Goal: Task Accomplishment & Management: Manage account settings

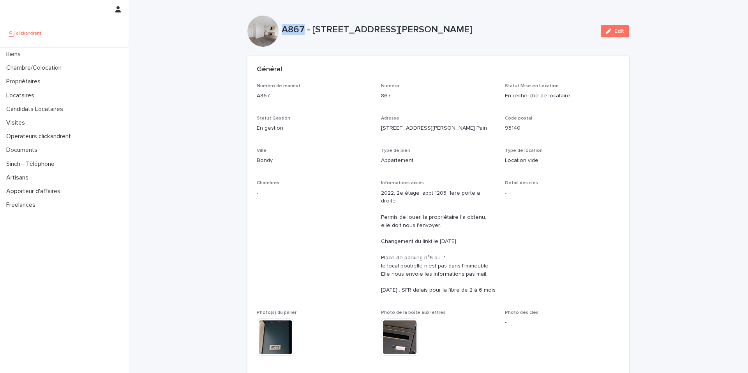
drag, startPoint x: 302, startPoint y: 30, endPoint x: 281, endPoint y: 30, distance: 20.6
click at [282, 30] on p "A867 - [STREET_ADDRESS][PERSON_NAME]" at bounding box center [438, 29] width 313 height 11
copy p "A867"
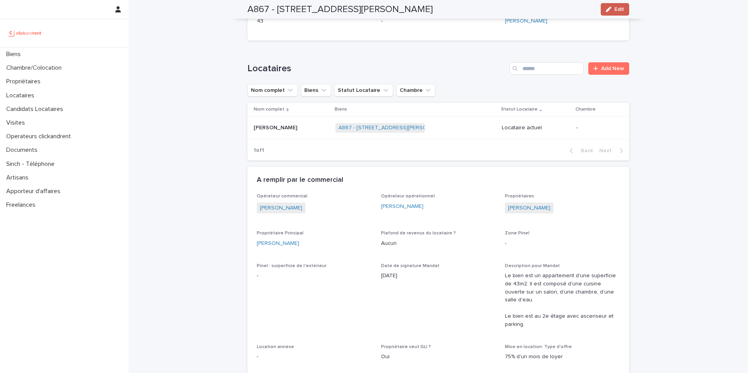
scroll to position [366, 0]
click at [622, 10] on button "Edit" at bounding box center [615, 9] width 28 height 12
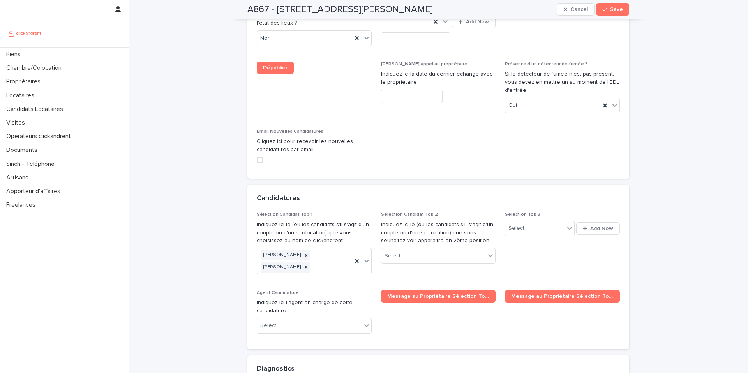
scroll to position [3636, 0]
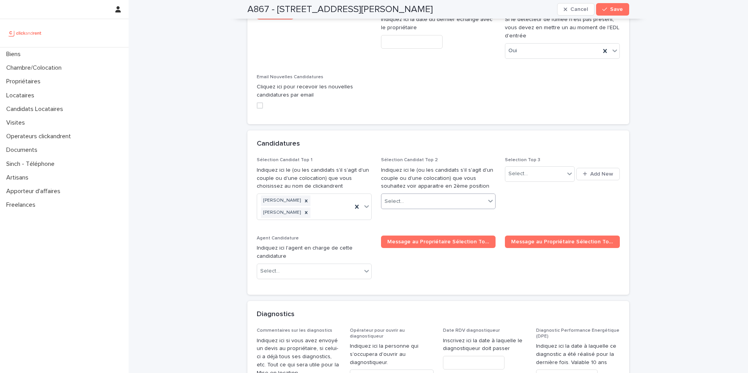
click at [427, 195] on div "Select..." at bounding box center [433, 201] width 104 height 13
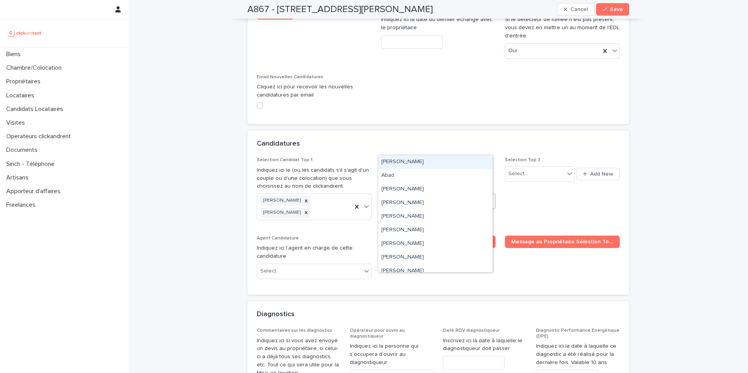
paste input "**********"
type input "**********"
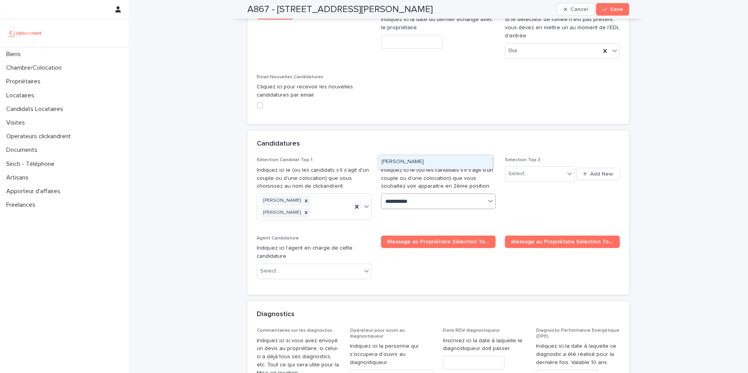
click at [414, 164] on div "[PERSON_NAME]" at bounding box center [435, 162] width 114 height 14
click at [615, 11] on span "Save" at bounding box center [616, 9] width 13 height 5
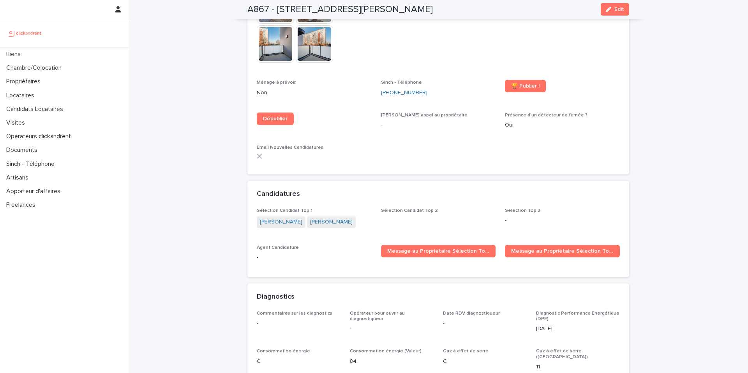
scroll to position [2216, 0]
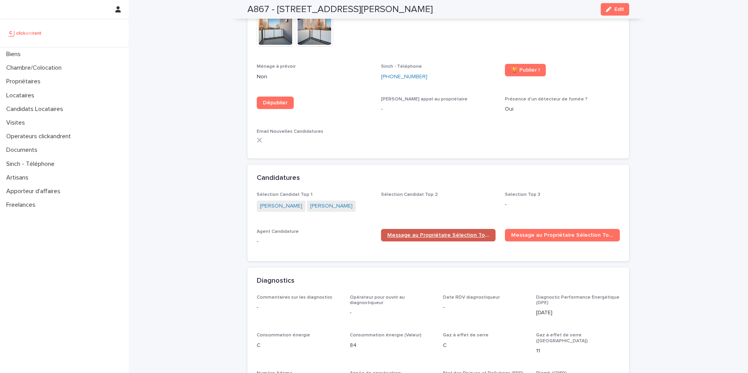
click at [429, 229] on link "Message au Propriétaire Sélection Top 1" at bounding box center [438, 235] width 115 height 12
click at [610, 10] on div "button" at bounding box center [610, 9] width 9 height 5
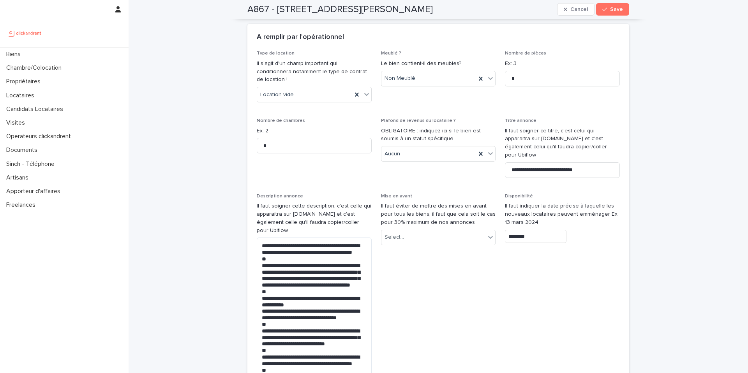
click at [611, 12] on button "Save" at bounding box center [612, 9] width 33 height 12
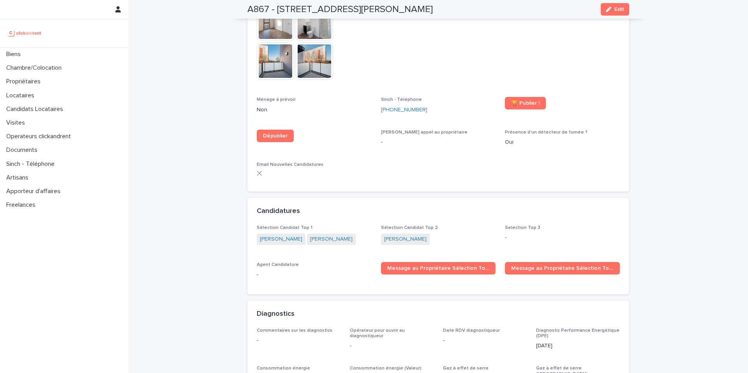
scroll to position [2361, 0]
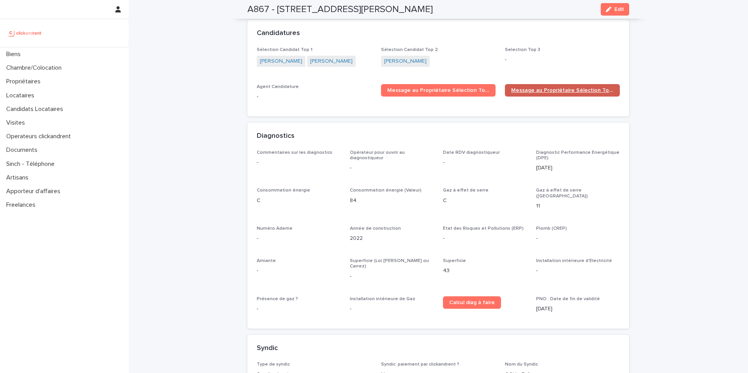
click at [544, 84] on link "Message au Propriétaire Sélection Top 2" at bounding box center [562, 90] width 115 height 12
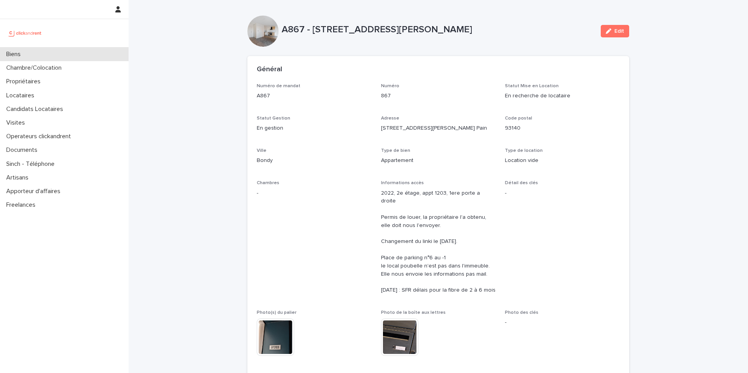
click at [46, 57] on div "Biens" at bounding box center [64, 55] width 129 height 14
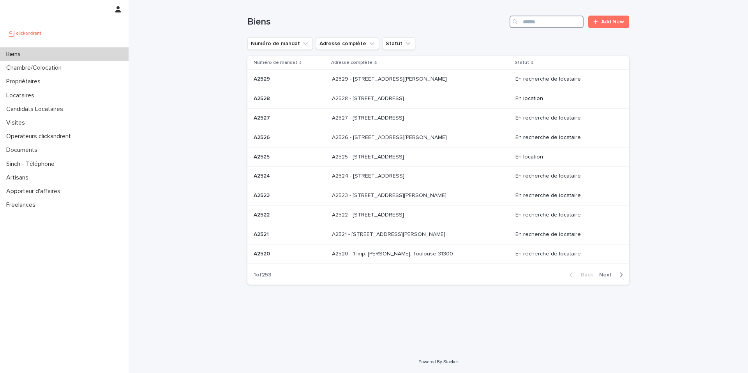
click at [555, 23] on input "Search" at bounding box center [546, 22] width 74 height 12
paste input "*******"
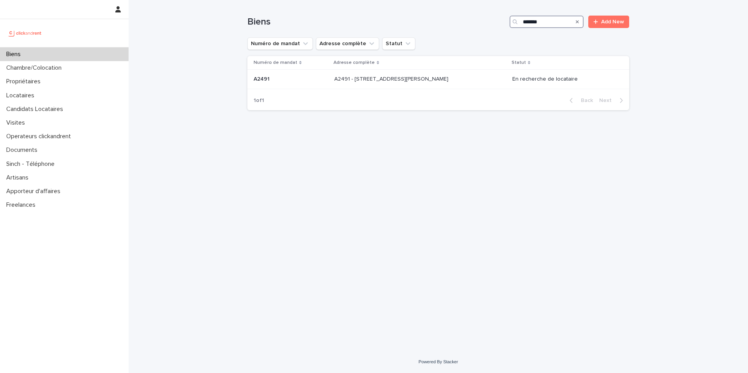
drag, startPoint x: 555, startPoint y: 24, endPoint x: 537, endPoint y: 24, distance: 17.1
click at [537, 24] on input "*******" at bounding box center [546, 22] width 74 height 12
type input "*****"
click at [464, 84] on div "A2491 - [STREET_ADDRESS][PERSON_NAME] 92130 A2491 - [STREET_ADDRESS][PERSON_NAM…" at bounding box center [420, 79] width 172 height 13
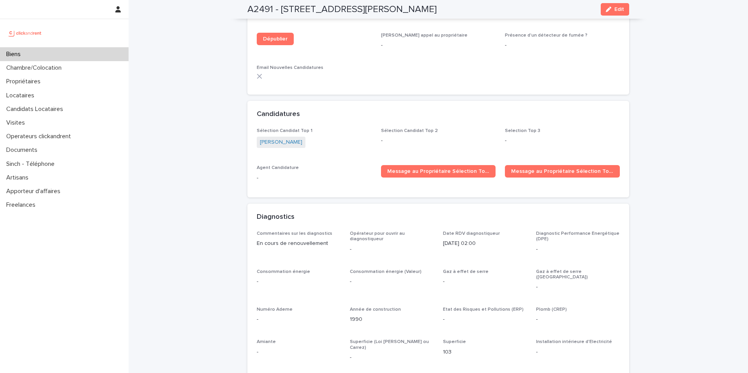
scroll to position [1822, 0]
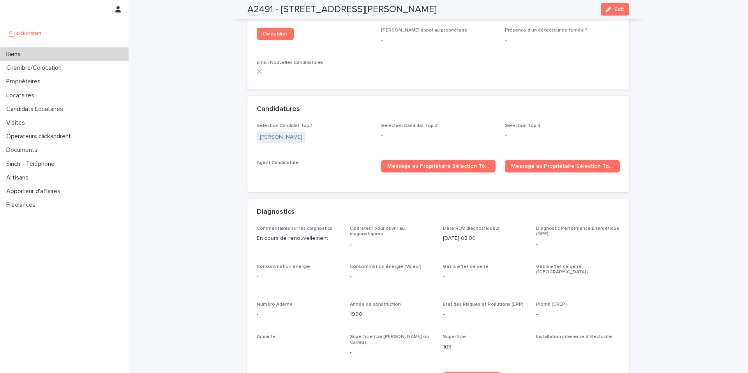
click at [310, 132] on div "[PERSON_NAME]" at bounding box center [314, 138] width 115 height 13
click at [279, 133] on link "[PERSON_NAME]" at bounding box center [281, 137] width 42 height 8
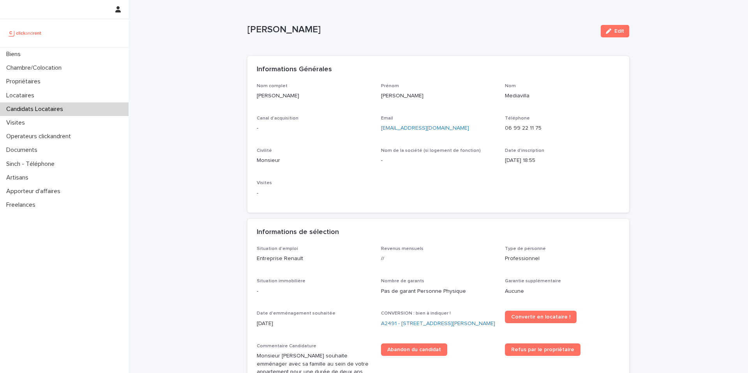
scroll to position [15, 0]
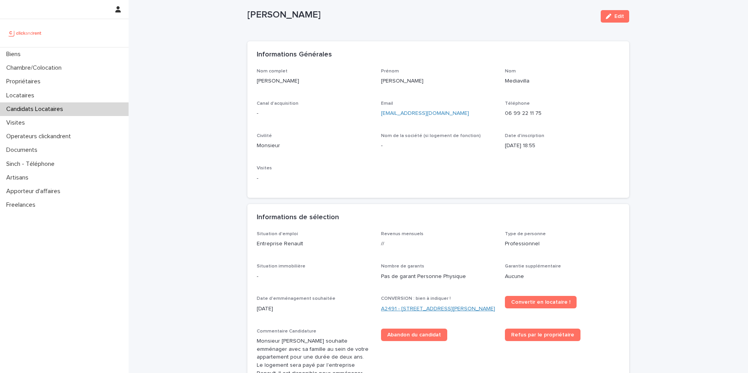
click at [398, 308] on link "A2491 - [STREET_ADDRESS][PERSON_NAME]" at bounding box center [438, 309] width 114 height 8
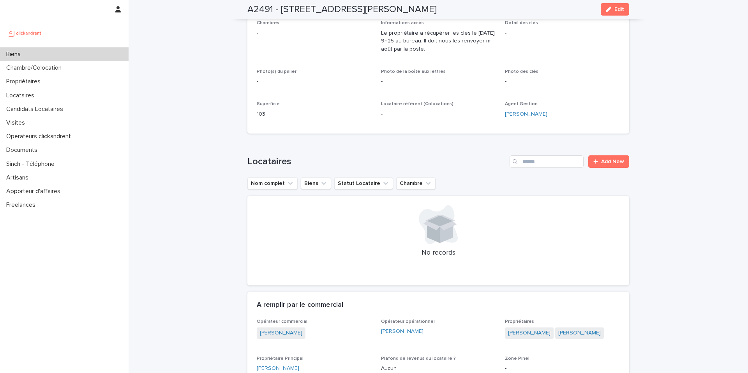
scroll to position [307, 0]
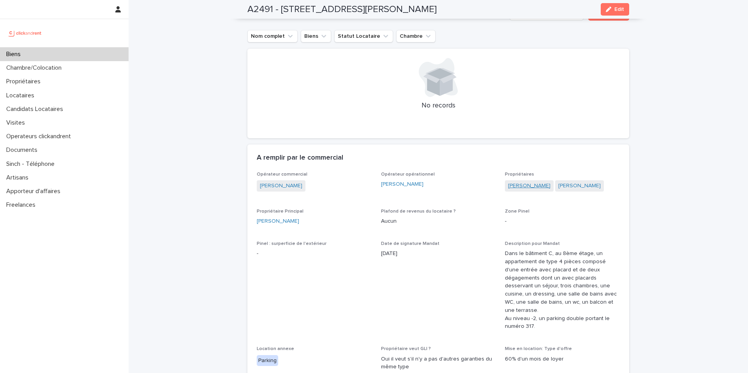
click at [538, 183] on link "[PERSON_NAME]" at bounding box center [529, 186] width 42 height 8
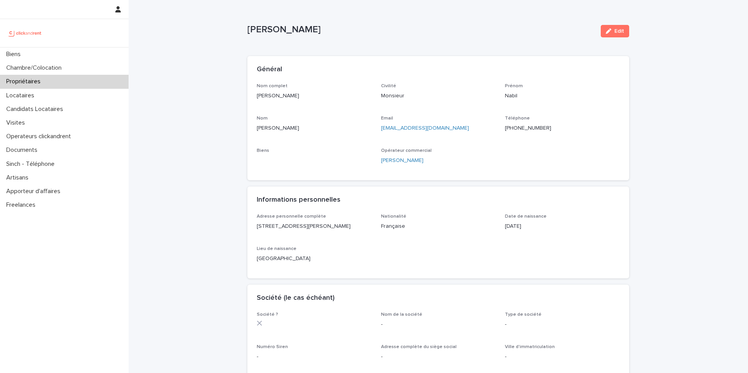
click at [522, 129] on ringoverc2c-number-84e06f14122c "[PHONE_NUMBER]" at bounding box center [528, 127] width 46 height 5
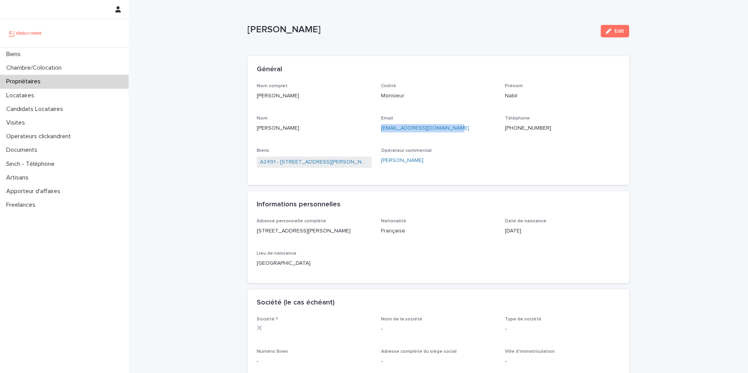
drag, startPoint x: 444, startPoint y: 131, endPoint x: 375, endPoint y: 127, distance: 69.0
click at [375, 127] on div "Nom complet [PERSON_NAME] Civilité Monsieur [PERSON_NAME] [PERSON_NAME][EMAIL_A…" at bounding box center [438, 129] width 363 height 93
copy link "[EMAIL_ADDRESS][DOMAIN_NAME]"
drag, startPoint x: 254, startPoint y: 162, endPoint x: 273, endPoint y: 162, distance: 19.1
click at [273, 162] on div "Nom complet [PERSON_NAME] Civilité Monsieur [PERSON_NAME] [PERSON_NAME][EMAIL_A…" at bounding box center [438, 134] width 382 height 102
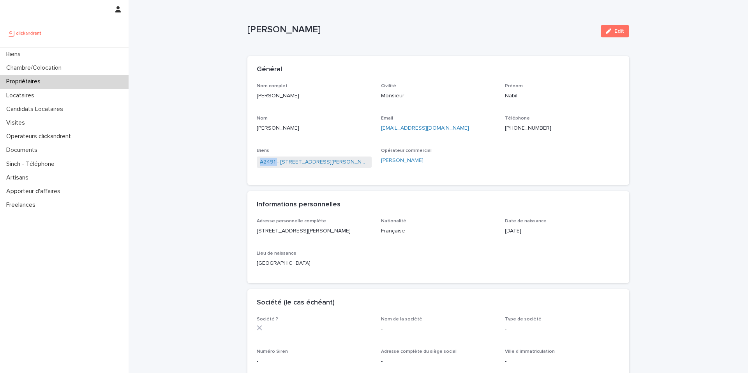
copy link "A2491"
click at [28, 57] on div "Biens" at bounding box center [64, 55] width 129 height 14
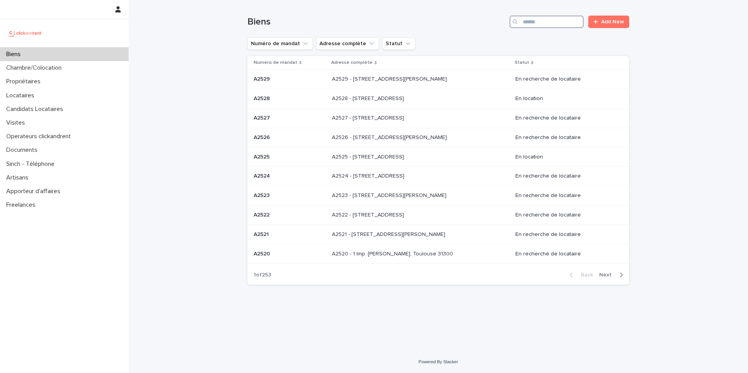
click at [569, 23] on input "Search" at bounding box center [546, 22] width 74 height 12
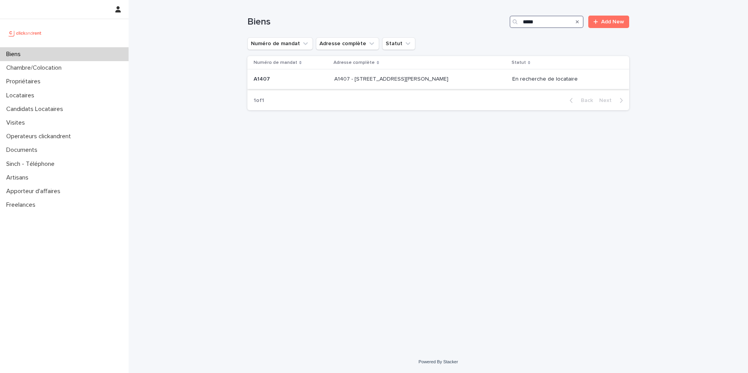
type input "*****"
click at [417, 84] on div "A1407 - [STREET_ADDRESS][PERSON_NAME] 94350 A1407 - [STREET_ADDRESS][PERSON_NAM…" at bounding box center [420, 79] width 172 height 13
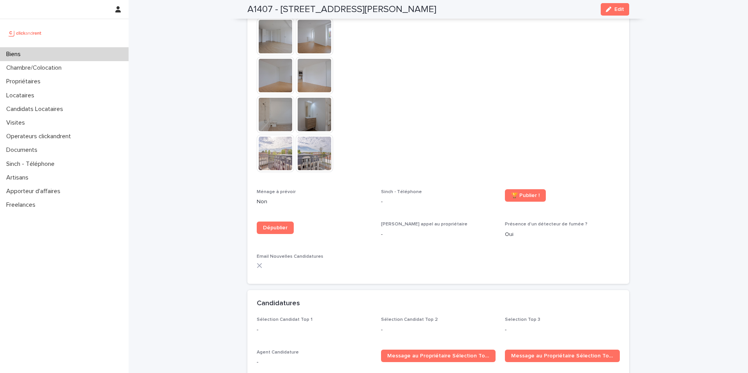
scroll to position [2325, 0]
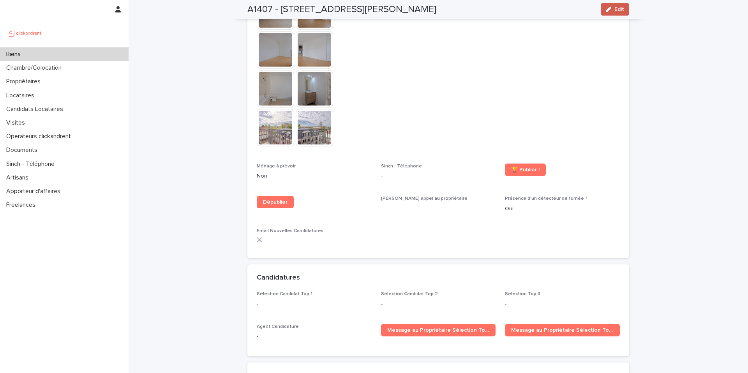
click at [608, 11] on div "button" at bounding box center [610, 9] width 9 height 5
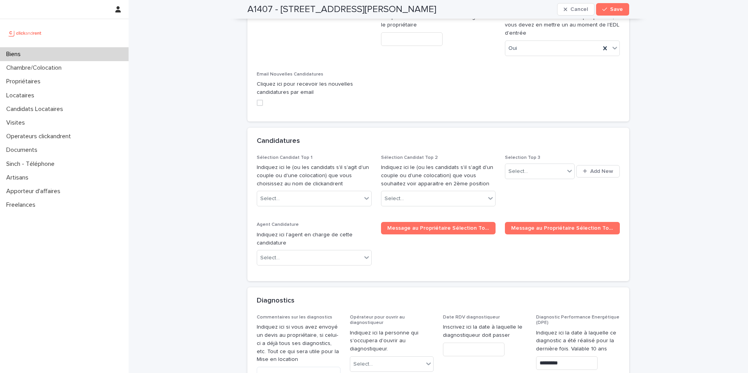
scroll to position [3708, 0]
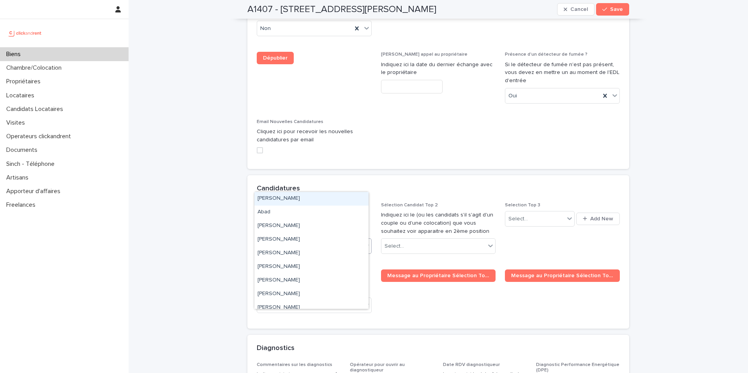
click at [341, 240] on div "Select..." at bounding box center [309, 246] width 104 height 13
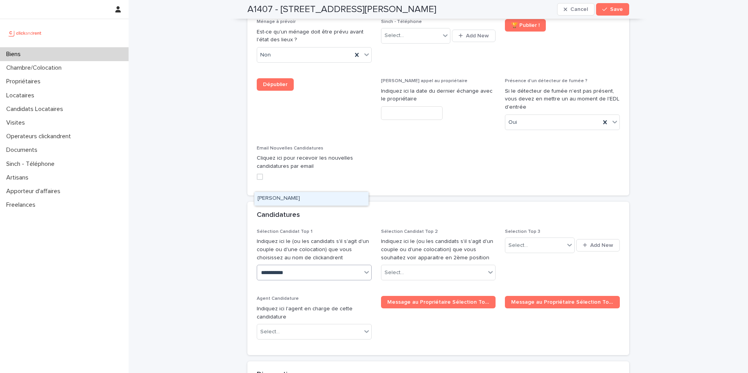
type input "**********"
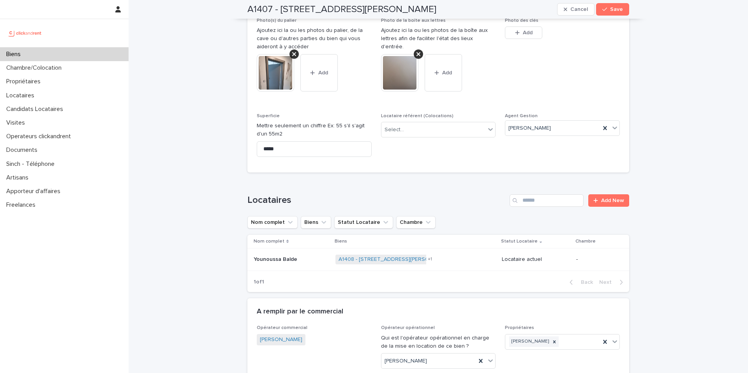
scroll to position [380, 0]
click at [270, 254] on p "Younoussa Balde" at bounding box center [276, 258] width 45 height 8
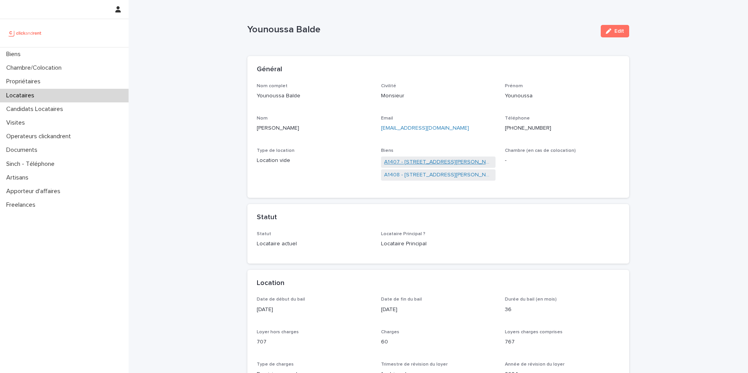
click at [433, 162] on link "A1407 - [STREET_ADDRESS][PERSON_NAME]" at bounding box center [438, 162] width 109 height 8
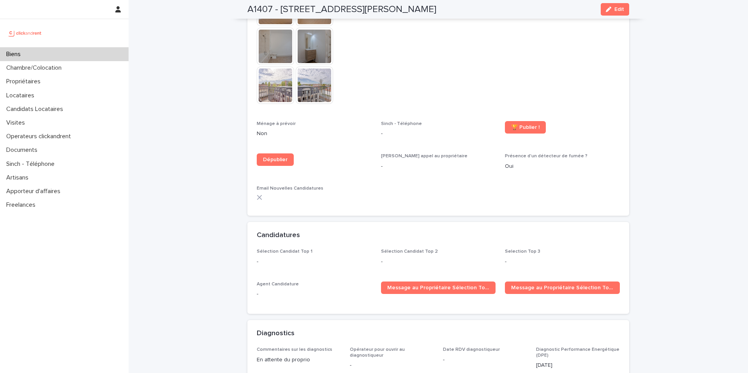
scroll to position [2385, 0]
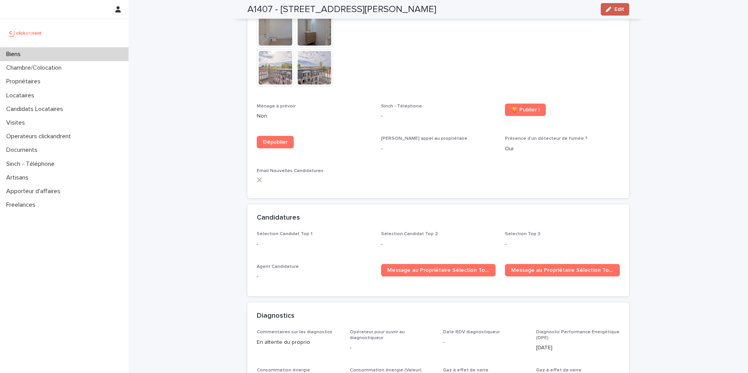
click at [606, 7] on icon "button" at bounding box center [608, 9] width 5 height 5
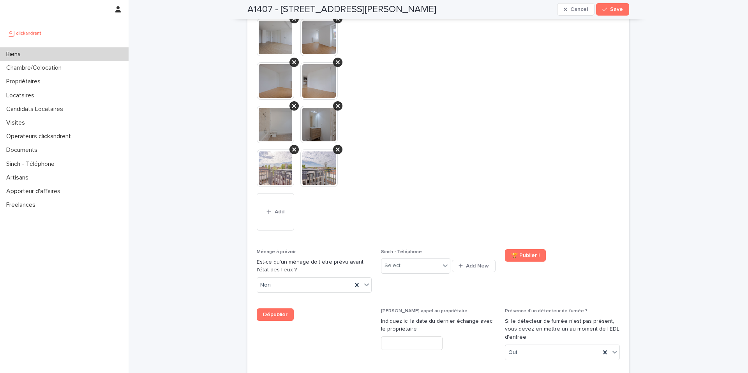
scroll to position [3850, 0]
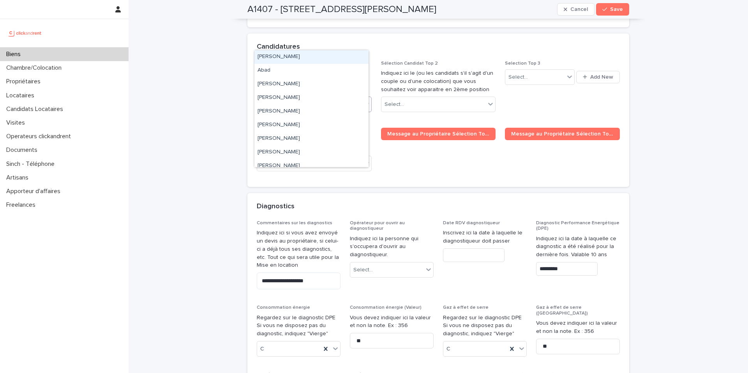
click at [287, 98] on div "Select..." at bounding box center [309, 104] width 104 height 13
paste input "**********"
type input "**********"
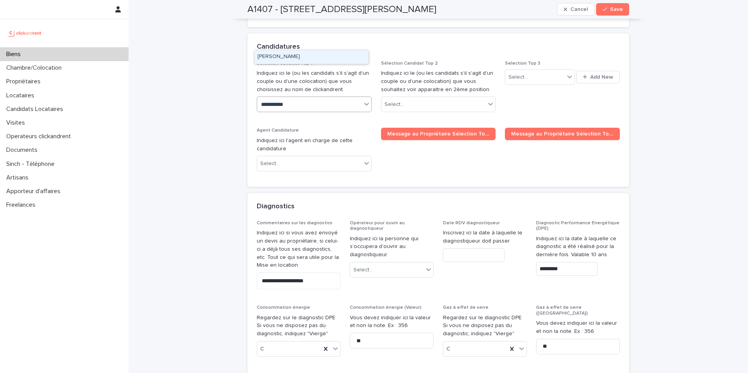
click at [285, 59] on div "[PERSON_NAME]" at bounding box center [311, 57] width 114 height 14
click at [617, 10] on span "Save" at bounding box center [616, 9] width 13 height 5
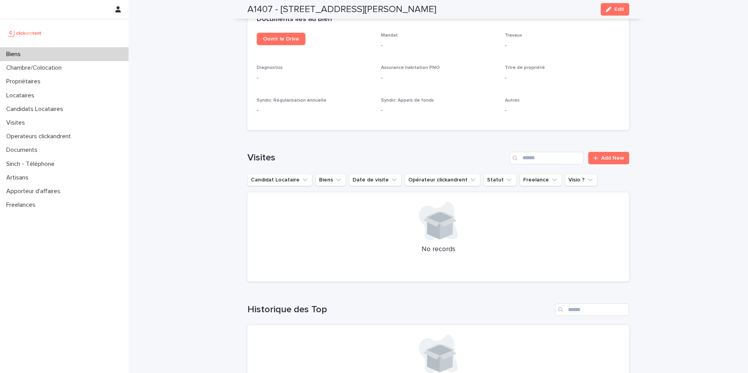
scroll to position [3064, 0]
click at [609, 10] on div "button" at bounding box center [610, 9] width 9 height 5
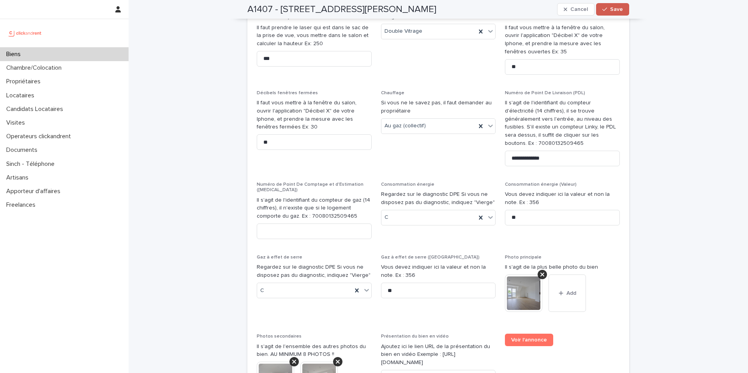
click at [613, 12] on span "Save" at bounding box center [616, 9] width 13 height 5
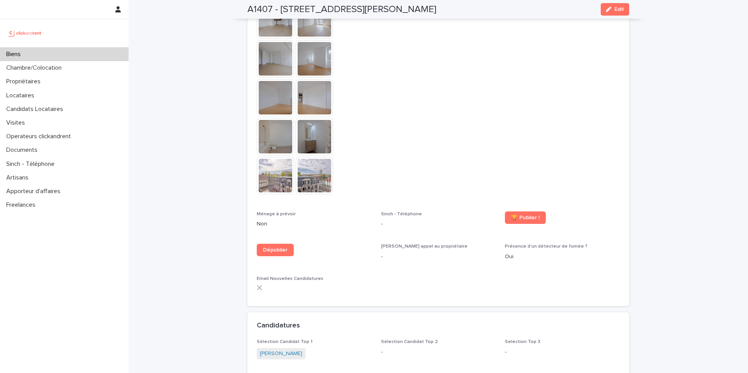
scroll to position [2439, 0]
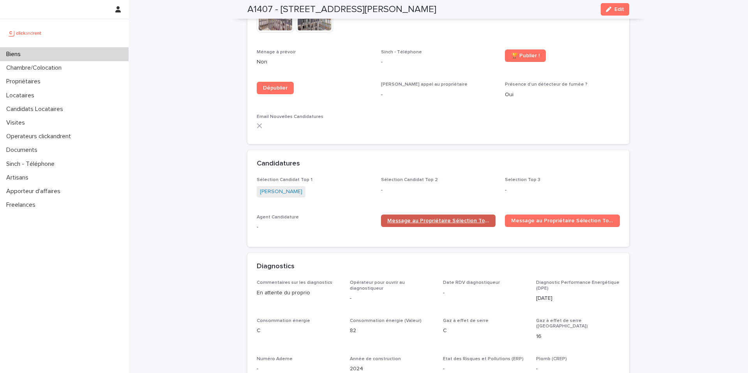
click at [418, 215] on link "Message au Propriétaire Sélection Top 1" at bounding box center [438, 221] width 115 height 12
click at [446, 218] on span "Message au Propriétaire Sélection Top 1" at bounding box center [438, 220] width 102 height 5
